Goal: Information Seeking & Learning: Learn about a topic

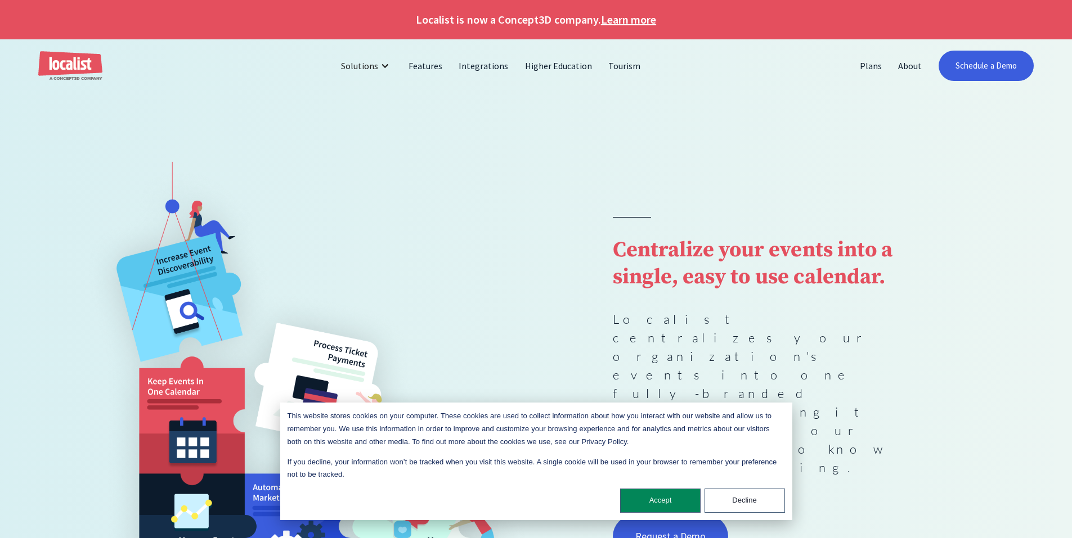
click at [768, 383] on p "Localist centralizes your organization's events into one fully-branded calendar…" at bounding box center [766, 393] width 306 height 167
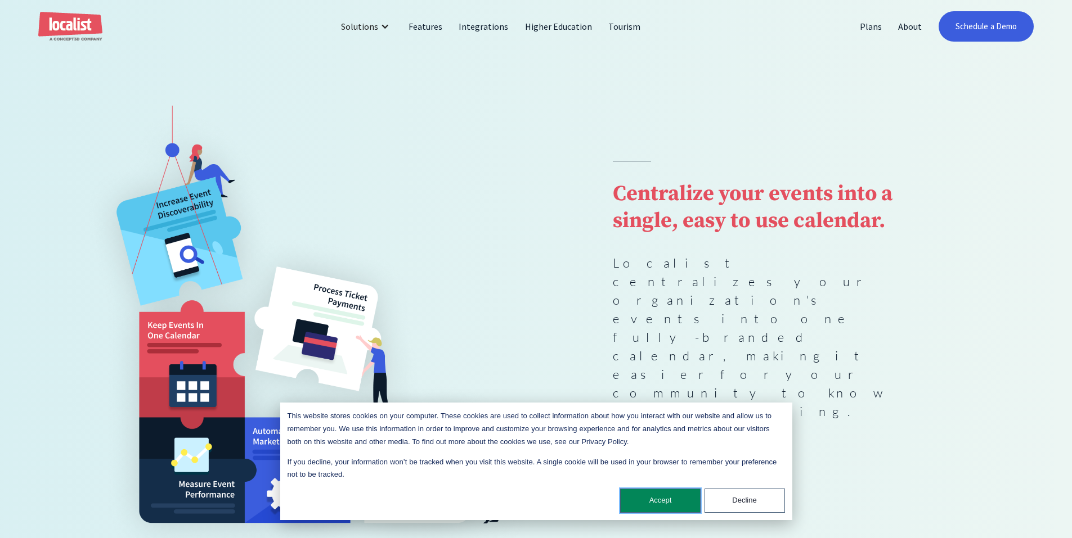
click at [644, 500] on button "Accept" at bounding box center [660, 501] width 80 height 24
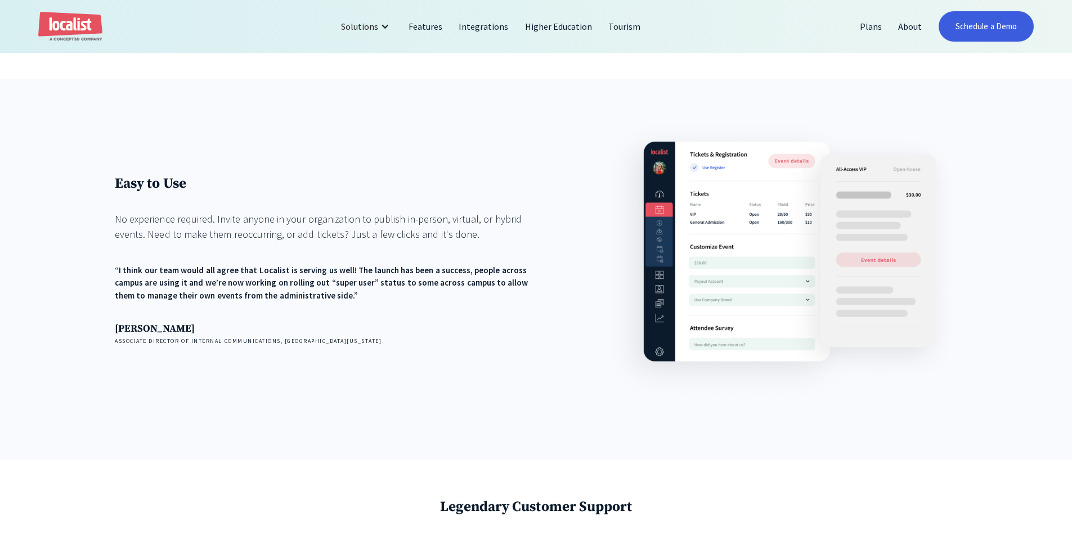
scroll to position [1632, 0]
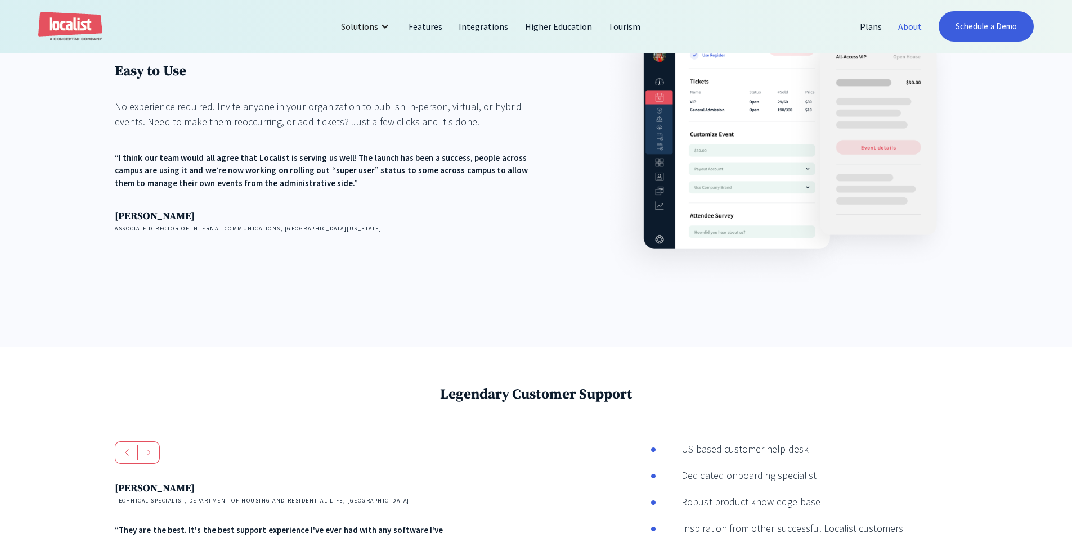
click at [909, 26] on link "About" at bounding box center [910, 26] width 40 height 27
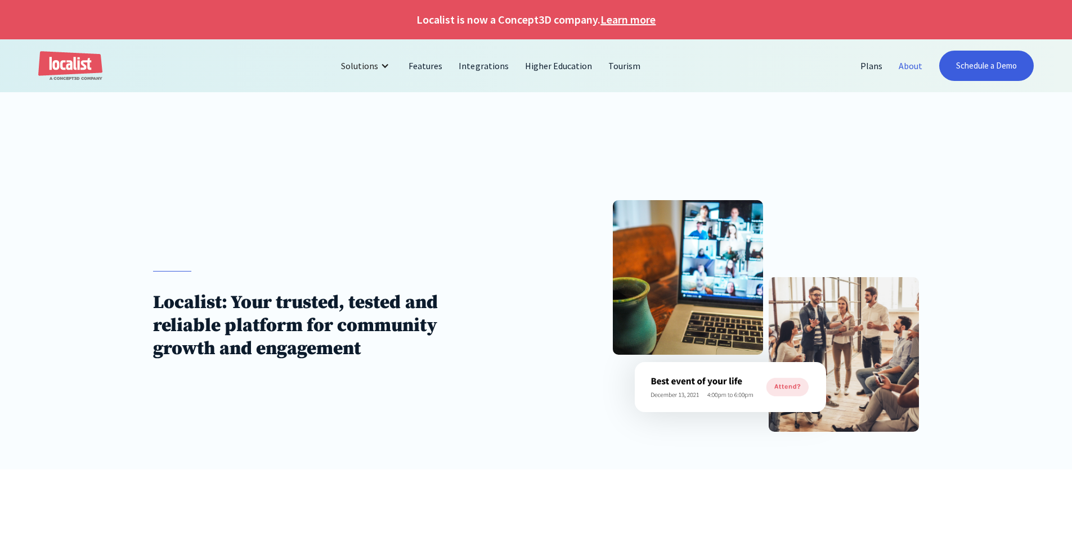
drag, startPoint x: 249, startPoint y: 297, endPoint x: 270, endPoint y: 297, distance: 20.8
click at [260, 297] on h1 "Localist: Your trusted, tested and reliable platform for community growth and e…" at bounding box center [325, 325] width 344 height 69
click at [342, 298] on h1 "Localist: Your trusted, tested and reliable platform for community growth and e…" at bounding box center [325, 325] width 344 height 69
click at [212, 317] on h1 "Localist: Your trusted, tested and reliable platform for community growth and e…" at bounding box center [325, 325] width 344 height 69
click at [266, 330] on h1 "Localist: Your trusted, tested and reliable platform for community growth and e…" at bounding box center [325, 325] width 344 height 69
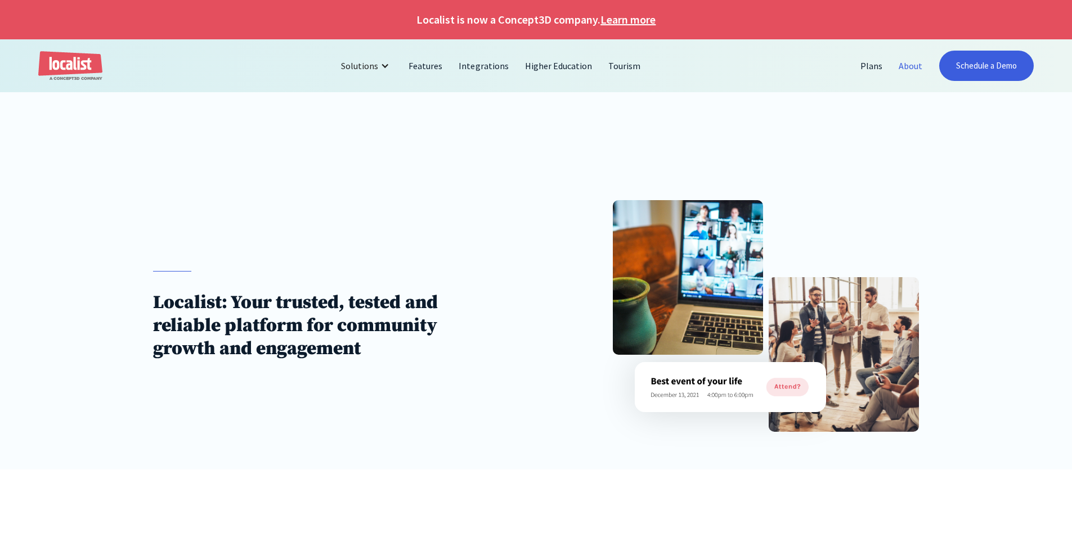
click at [219, 343] on h1 "Localist: Your trusted, tested and reliable platform for community growth and e…" at bounding box center [325, 325] width 344 height 69
click at [304, 347] on h1 "Localist: Your trusted, tested and reliable platform for community growth and e…" at bounding box center [325, 325] width 344 height 69
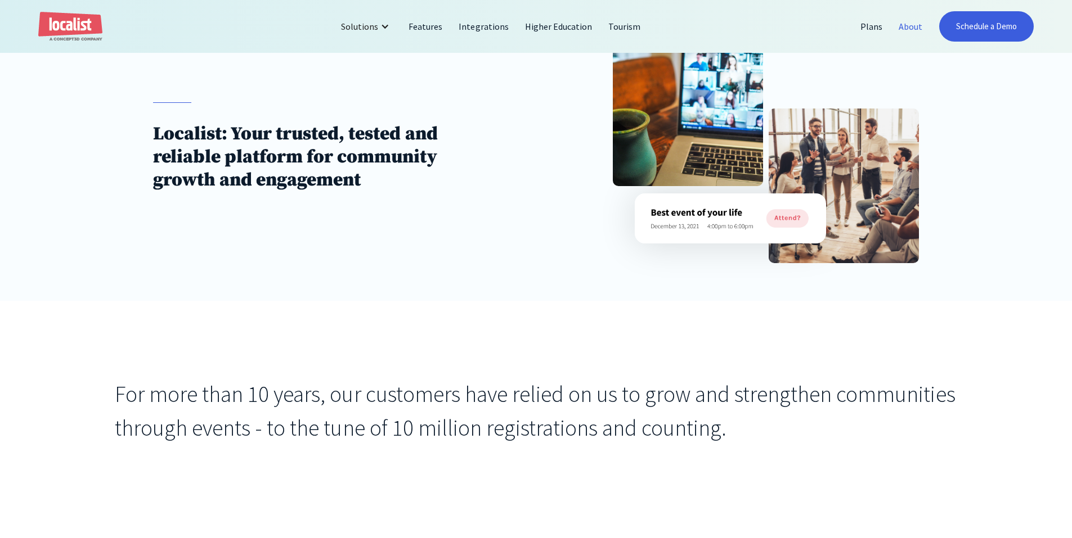
scroll to position [281, 0]
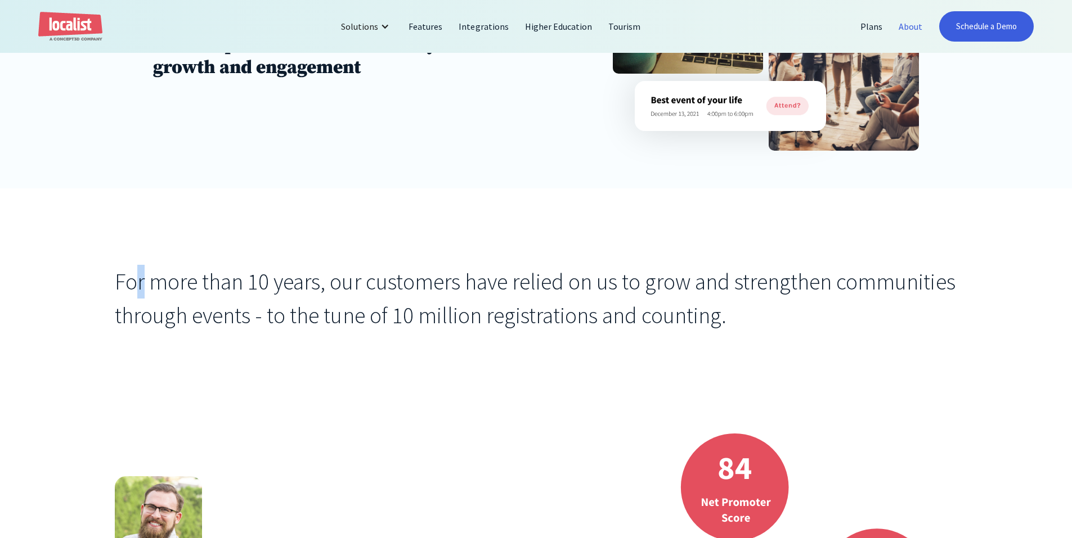
drag, startPoint x: 145, startPoint y: 293, endPoint x: 224, endPoint y: 291, distance: 78.8
click at [160, 293] on div "For more than 10 years, our customers have relied on us to grow and strengthen …" at bounding box center [536, 299] width 842 height 68
drag, startPoint x: 247, startPoint y: 291, endPoint x: 276, endPoint y: 290, distance: 28.7
click at [250, 291] on div "For more than 10 years, our customers have relied on us to grow and strengthen …" at bounding box center [536, 299] width 842 height 68
click at [341, 290] on div "For more than 10 years, our customers have relied on us to grow and strengthen …" at bounding box center [536, 299] width 842 height 68
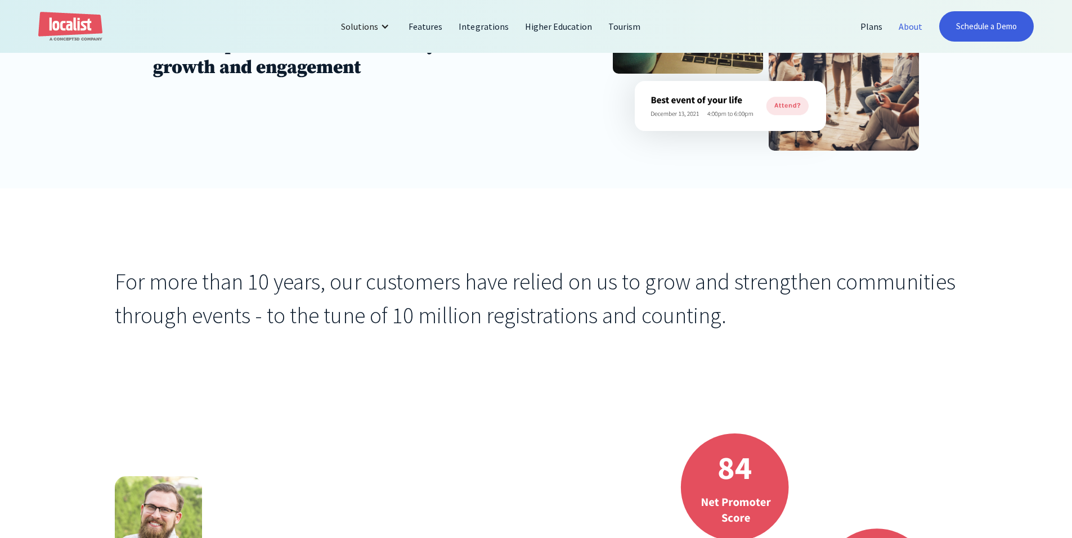
click at [425, 294] on div "For more than 10 years, our customers have relied on us to grow and strengthen …" at bounding box center [536, 299] width 842 height 68
drag, startPoint x: 435, startPoint y: 287, endPoint x: 457, endPoint y: 285, distance: 22.6
click at [436, 286] on div "For more than 10 years, our customers have relied on us to grow and strengthen …" at bounding box center [536, 299] width 842 height 68
click at [482, 284] on div "For more than 10 years, our customers have relied on us to grow and strengthen …" at bounding box center [536, 299] width 842 height 68
click at [573, 287] on div "For more than 10 years, our customers have relied on us to grow and strengthen …" at bounding box center [536, 299] width 842 height 68
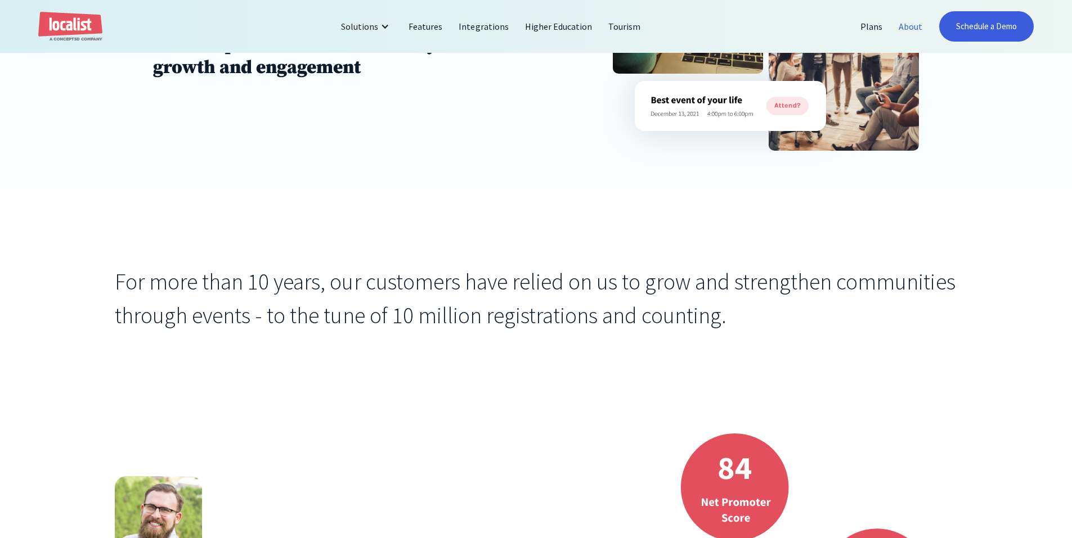
click at [616, 285] on div "For more than 10 years, our customers have relied on us to grow and strengthen …" at bounding box center [536, 299] width 842 height 68
drag, startPoint x: 134, startPoint y: 321, endPoint x: 211, endPoint y: 320, distance: 76.5
click at [204, 320] on div "For more than 10 years, our customers have relied on us to grow and strengthen …" at bounding box center [536, 299] width 842 height 68
drag, startPoint x: 280, startPoint y: 317, endPoint x: 300, endPoint y: 317, distance: 20.3
click at [290, 317] on div "For more than 10 years, our customers have relied on us to grow and strengthen …" at bounding box center [536, 299] width 842 height 68
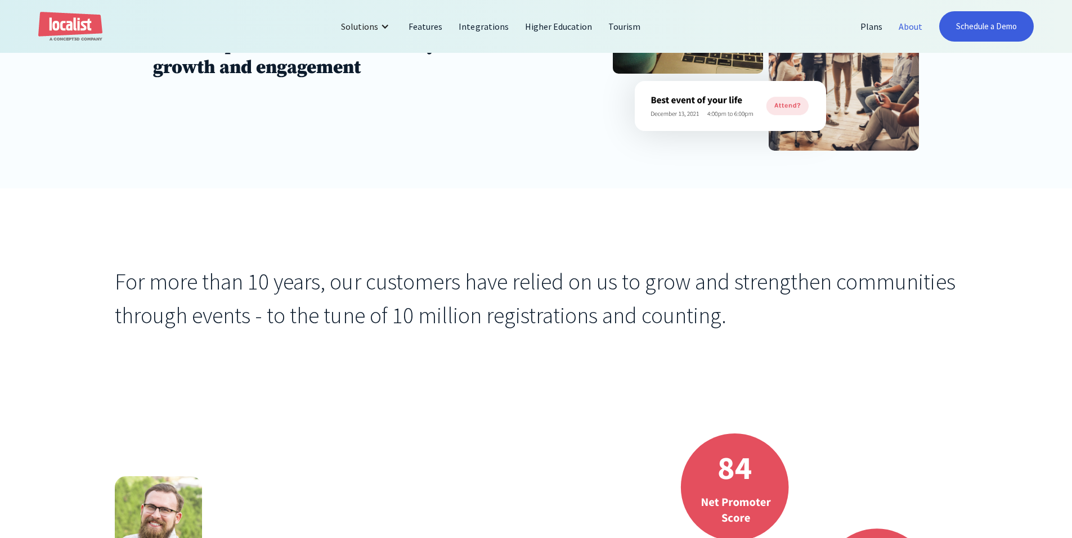
click at [365, 318] on div "For more than 10 years, our customers have relied on us to grow and strengthen …" at bounding box center [536, 299] width 842 height 68
click at [428, 318] on div "For more than 10 years, our customers have relied on us to grow and strengthen …" at bounding box center [536, 299] width 842 height 68
drag, startPoint x: 528, startPoint y: 319, endPoint x: 579, endPoint y: 316, distance: 50.8
click at [563, 317] on div "For more than 10 years, our customers have relied on us to grow and strengthen …" at bounding box center [536, 299] width 842 height 68
drag, startPoint x: 636, startPoint y: 315, endPoint x: 654, endPoint y: 314, distance: 18.6
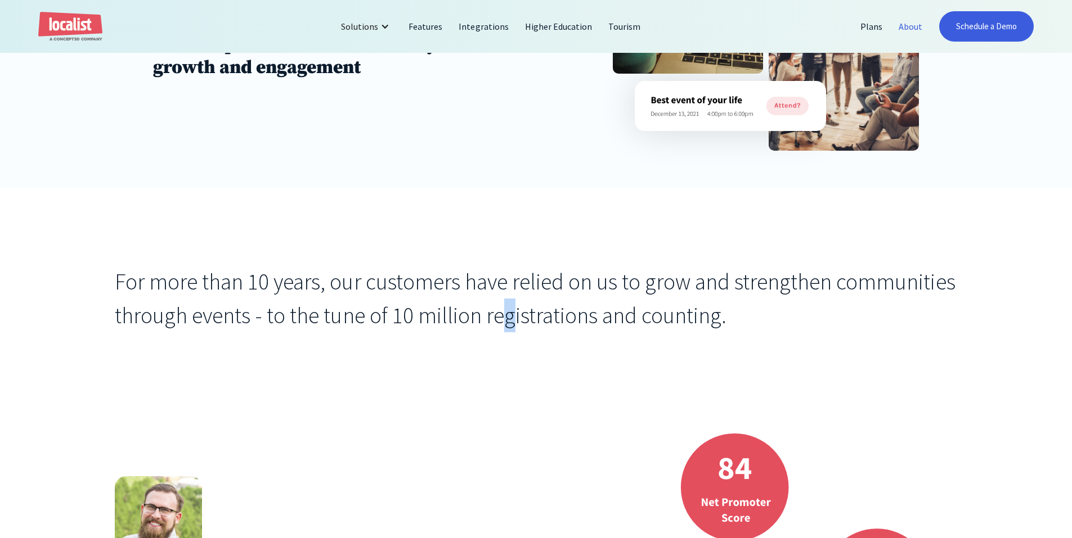
click at [643, 315] on div "For more than 10 years, our customers have relied on us to grow and strengthen …" at bounding box center [536, 299] width 842 height 68
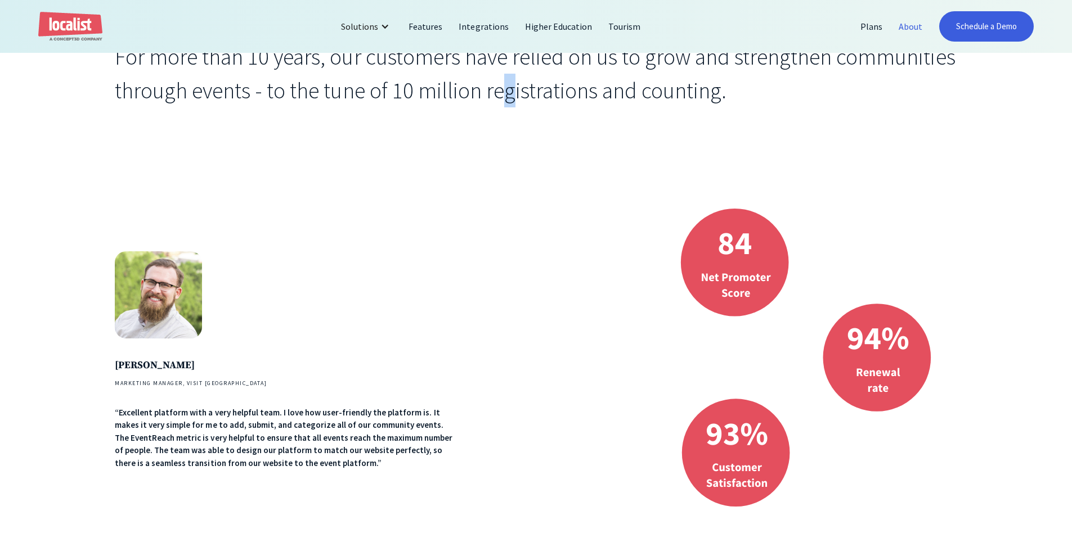
scroll to position [563, 0]
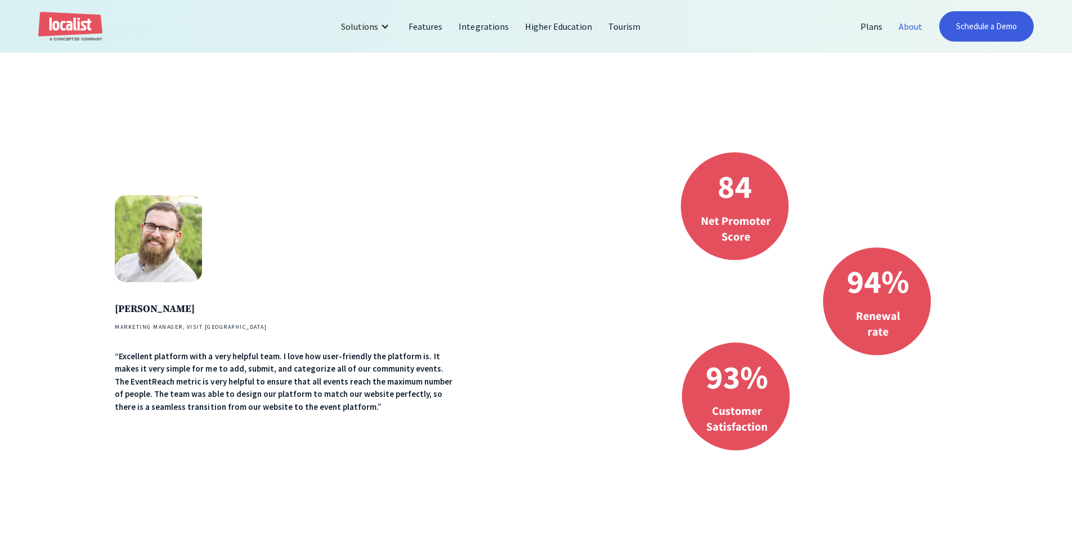
click at [278, 358] on div "“Excellent platform with a very helpful team. I love how user-friendly the plat…" at bounding box center [287, 383] width 344 height 64
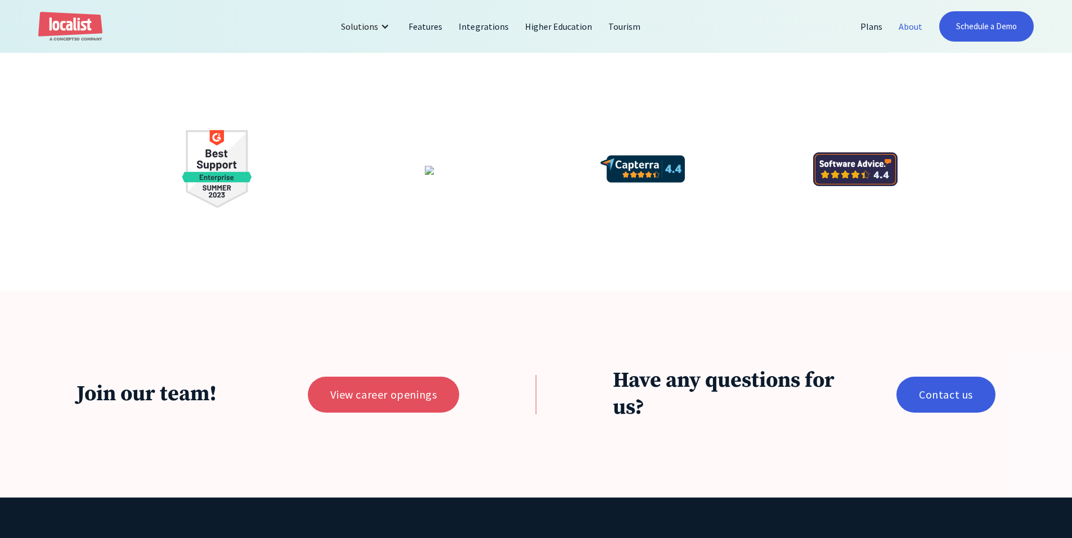
scroll to position [2532, 0]
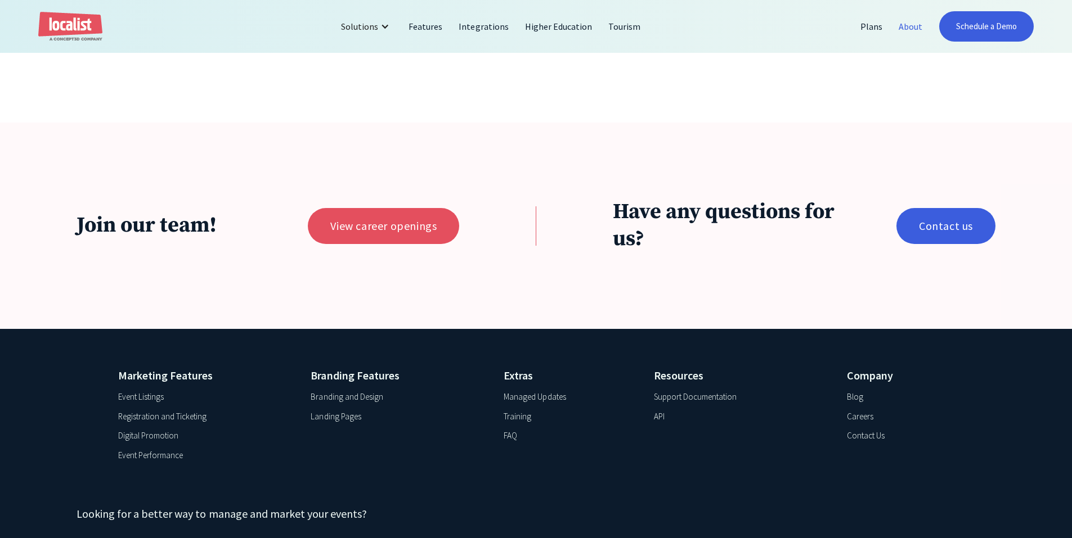
click at [865, 424] on div "Careers" at bounding box center [860, 417] width 26 height 13
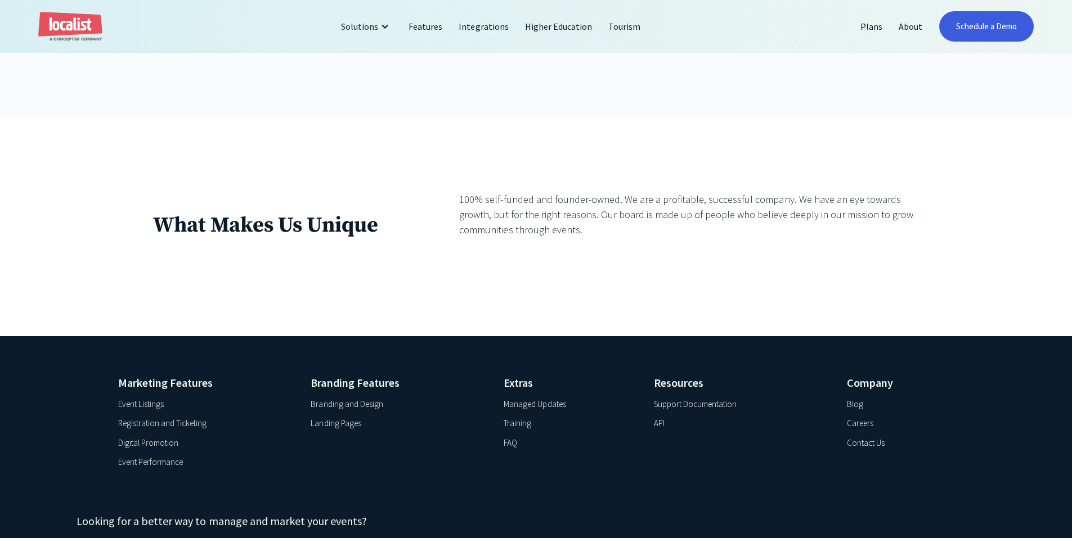
scroll to position [1551, 0]
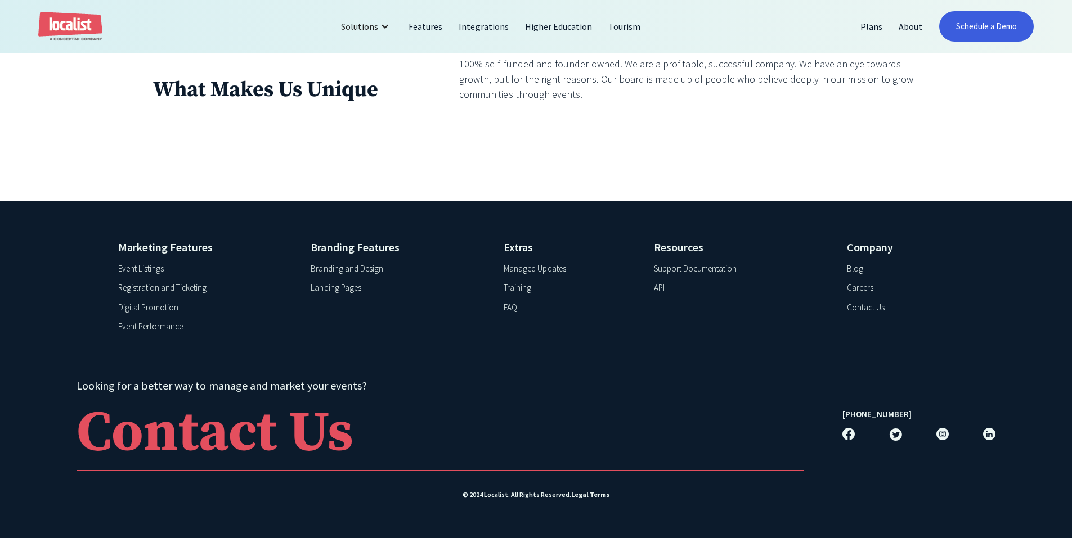
click at [345, 283] on div "Landing Pages" at bounding box center [336, 288] width 50 height 13
